Goal: Information Seeking & Learning: Learn about a topic

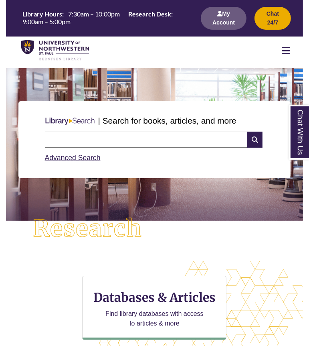
click at [88, 134] on input "text" at bounding box center [146, 140] width 203 height 16
type input "**********"
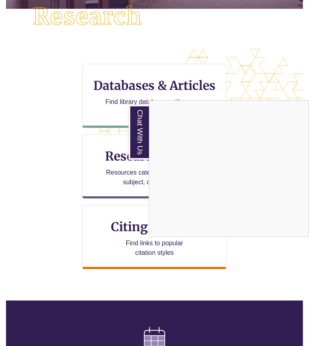
scroll to position [217, 0]
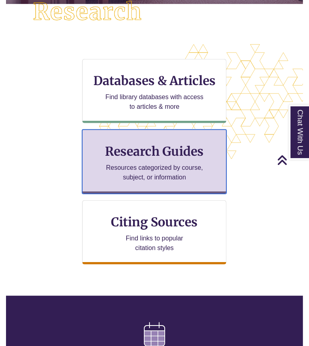
click at [158, 164] on p "Resources categorized by course, subject, or information" at bounding box center [154, 172] width 105 height 19
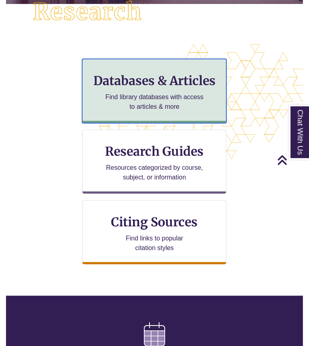
click at [150, 97] on p "Find library databases with access to articles & more" at bounding box center [154, 101] width 105 height 19
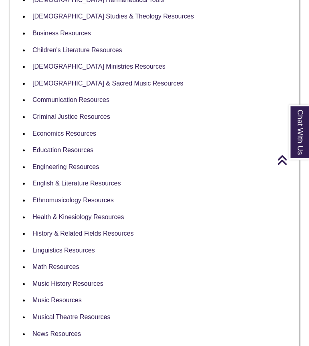
scroll to position [1007, 0]
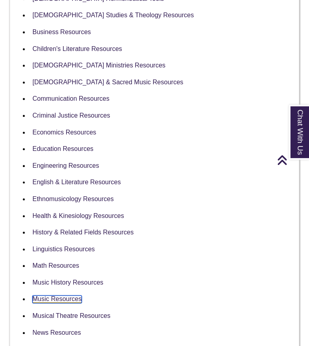
drag, startPoint x: 63, startPoint y: 287, endPoint x: 51, endPoint y: 290, distance: 12.4
click at [51, 295] on link "Music Resources" at bounding box center [56, 299] width 49 height 8
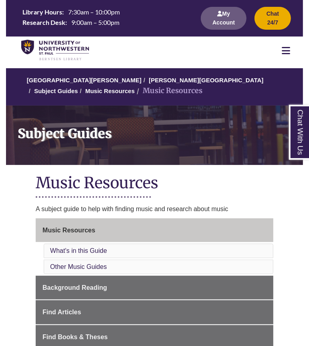
click at [284, 52] on icon at bounding box center [286, 51] width 8 height 10
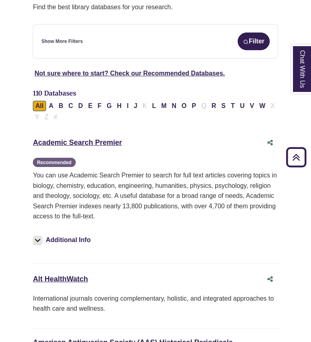
scroll to position [132, 0]
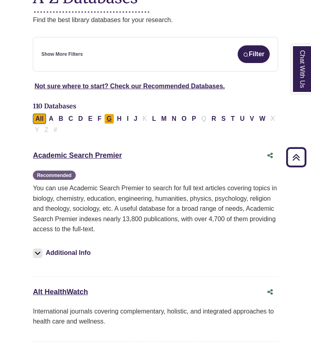
click at [110, 114] on button "G" at bounding box center [109, 119] width 10 height 10
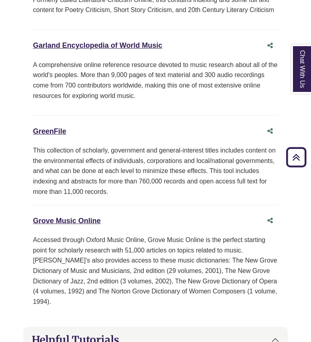
scroll to position [557, 0]
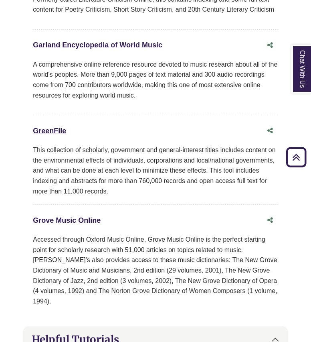
click at [72, 216] on link "Grove Music Online This link opens in a new window" at bounding box center [67, 220] width 68 height 8
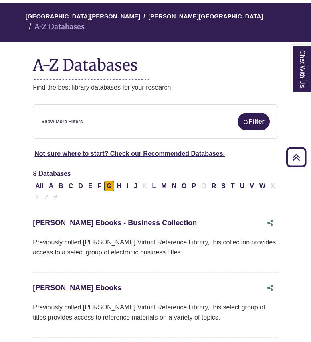
scroll to position [0, 0]
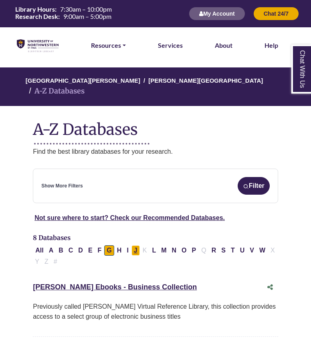
click at [132, 245] on button "J" at bounding box center [136, 250] width 8 height 10
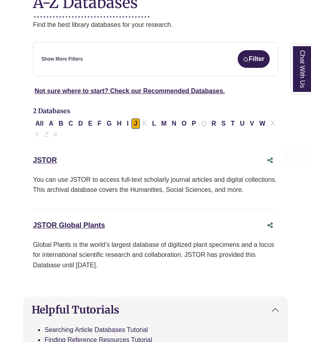
scroll to position [130, 0]
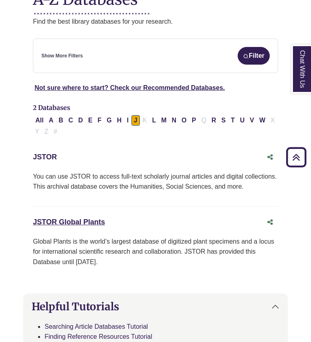
click at [41, 153] on link "JSTOR This link opens in a new window" at bounding box center [45, 157] width 24 height 8
